Goal: Task Accomplishment & Management: Complete application form

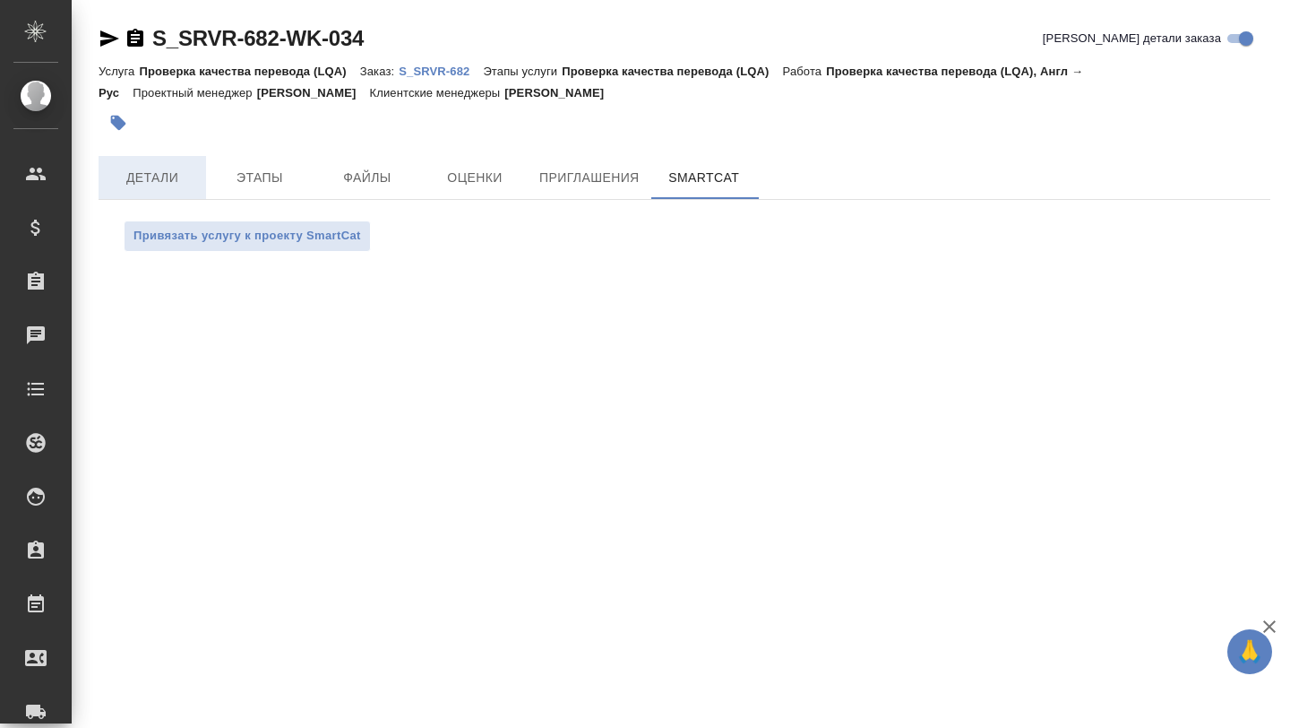
click at [137, 188] on button "Детали" at bounding box center [153, 177] width 108 height 43
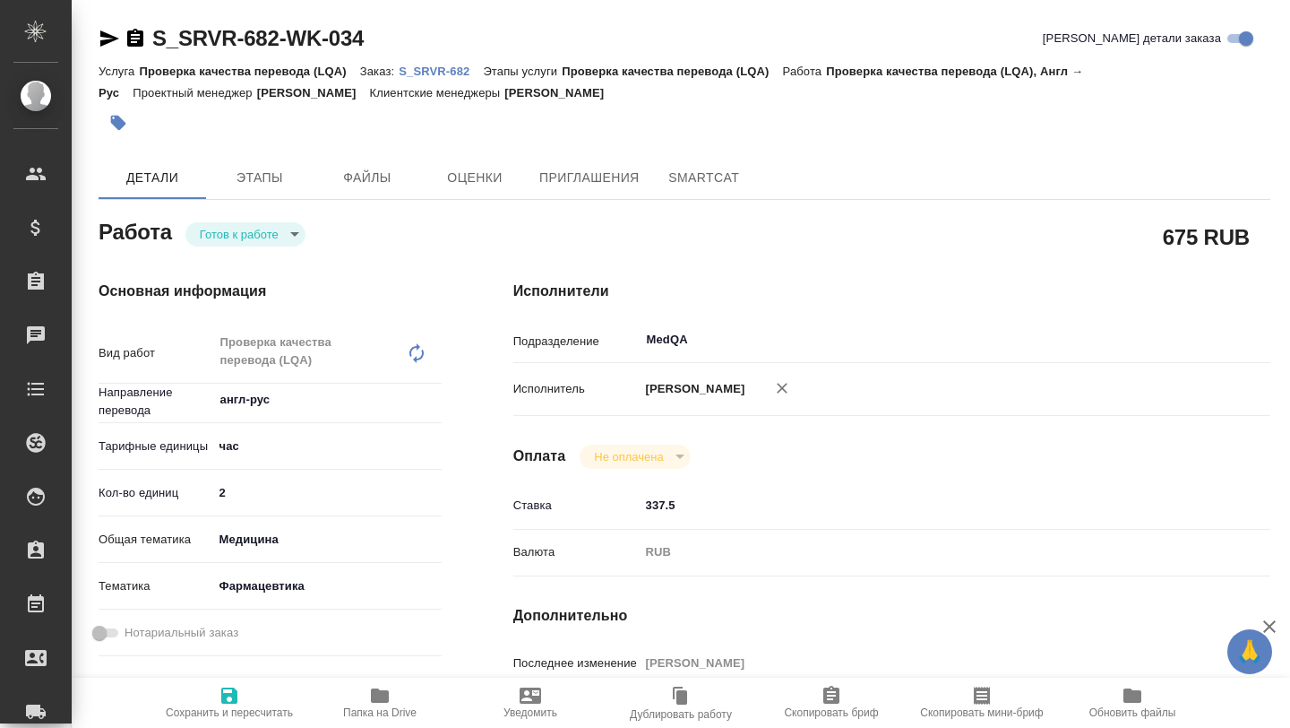
type textarea "x"
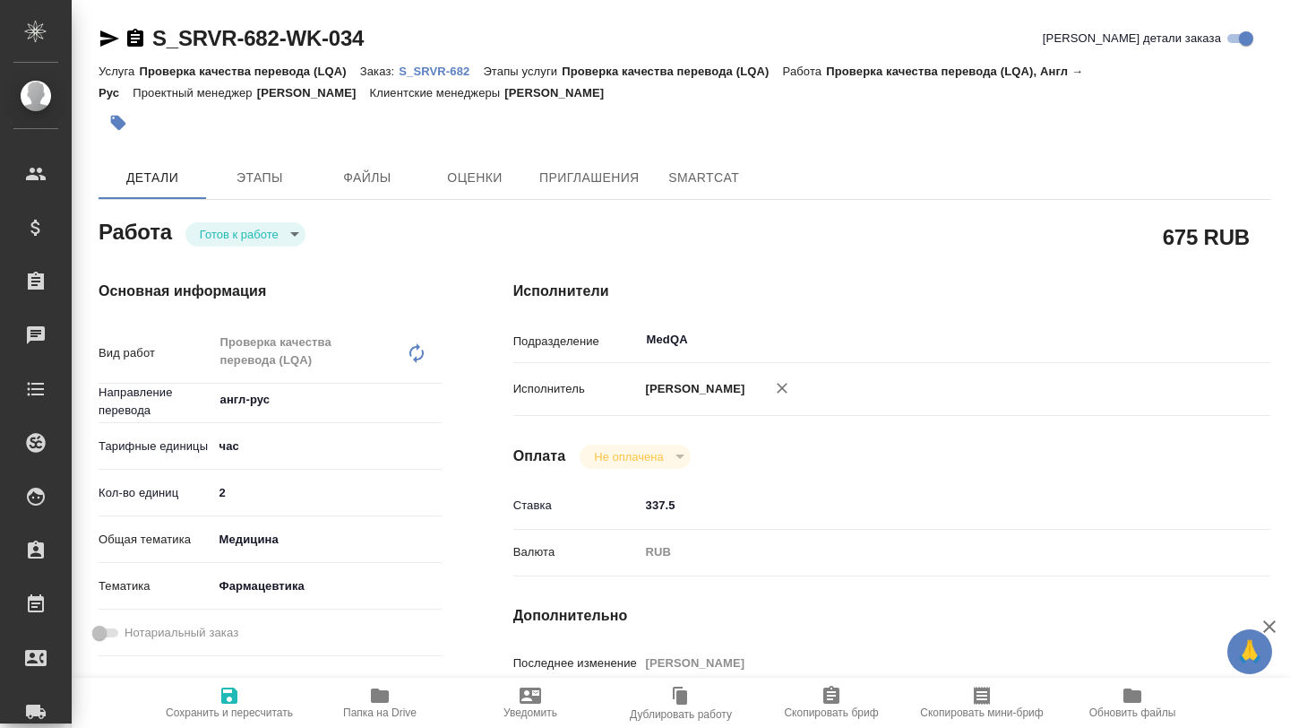
type textarea "x"
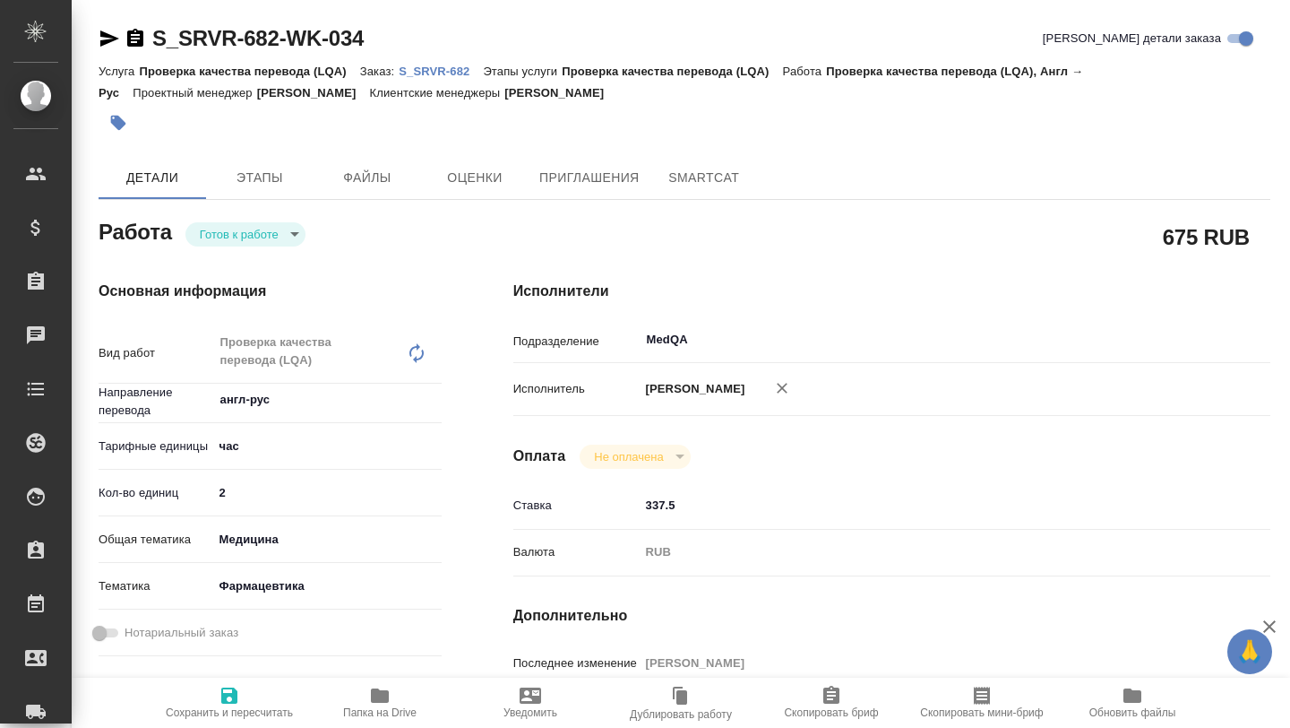
type textarea "x"
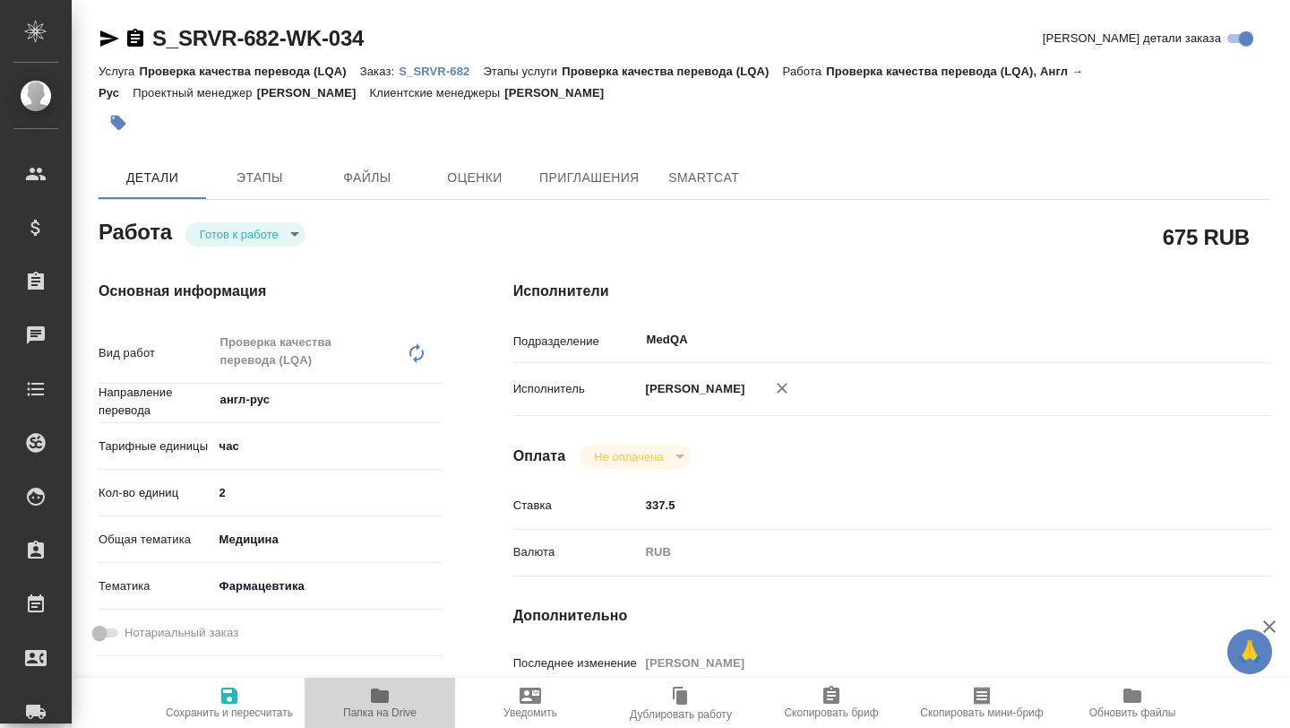
click at [376, 702] on icon "button" at bounding box center [380, 695] width 18 height 14
